Goal: Find specific page/section: Find specific page/section

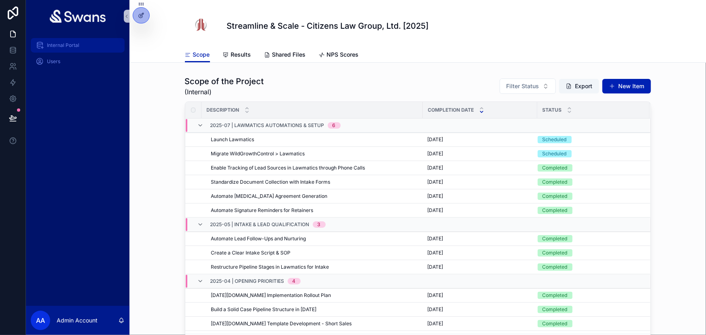
click at [98, 49] on div "Internal Portal" at bounding box center [78, 45] width 84 height 13
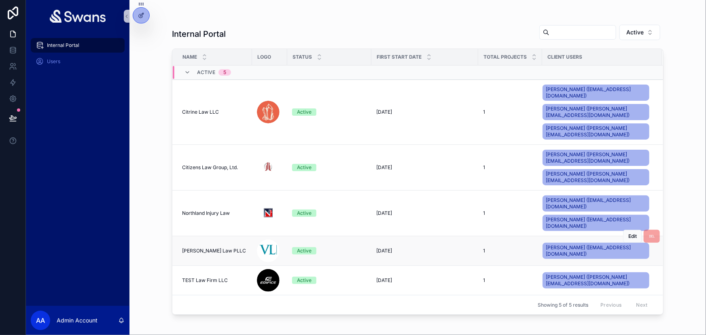
click at [211, 248] on span "[PERSON_NAME] Law PLLC" at bounding box center [214, 251] width 64 height 6
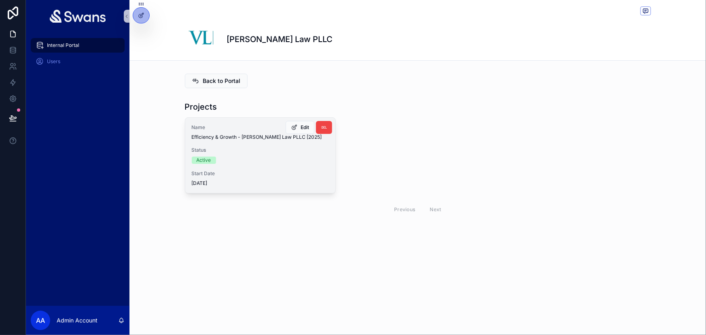
click at [248, 136] on span "Efficiency & Growth - [PERSON_NAME] Law PLLC [2025]" at bounding box center [260, 137] width 137 height 6
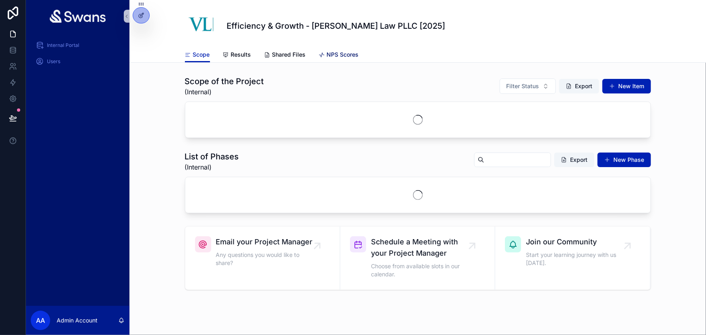
click at [347, 56] on span "NPS Scores" at bounding box center [343, 55] width 32 height 8
